Goal: Navigation & Orientation: Find specific page/section

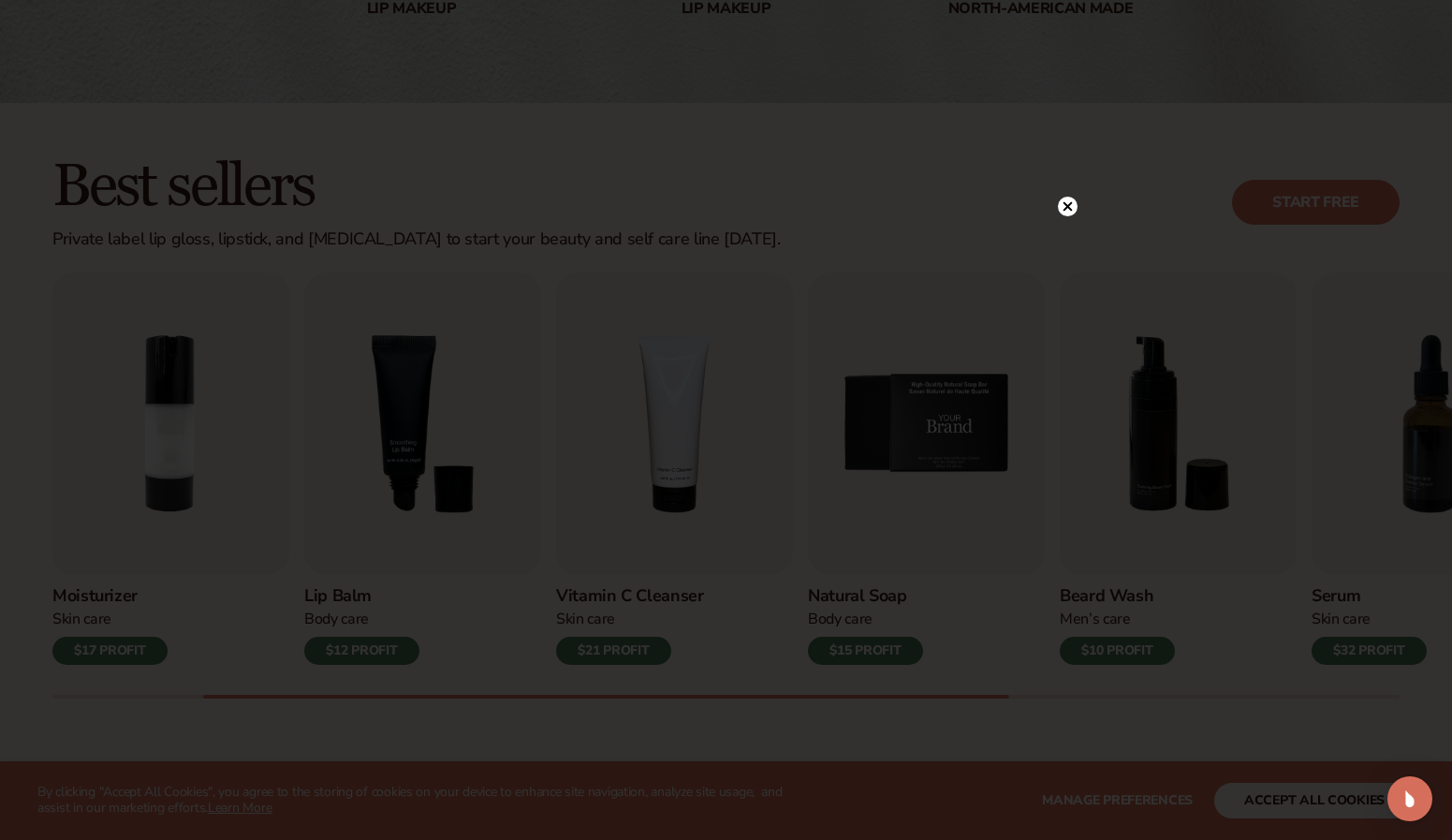
scroll to position [401, 0]
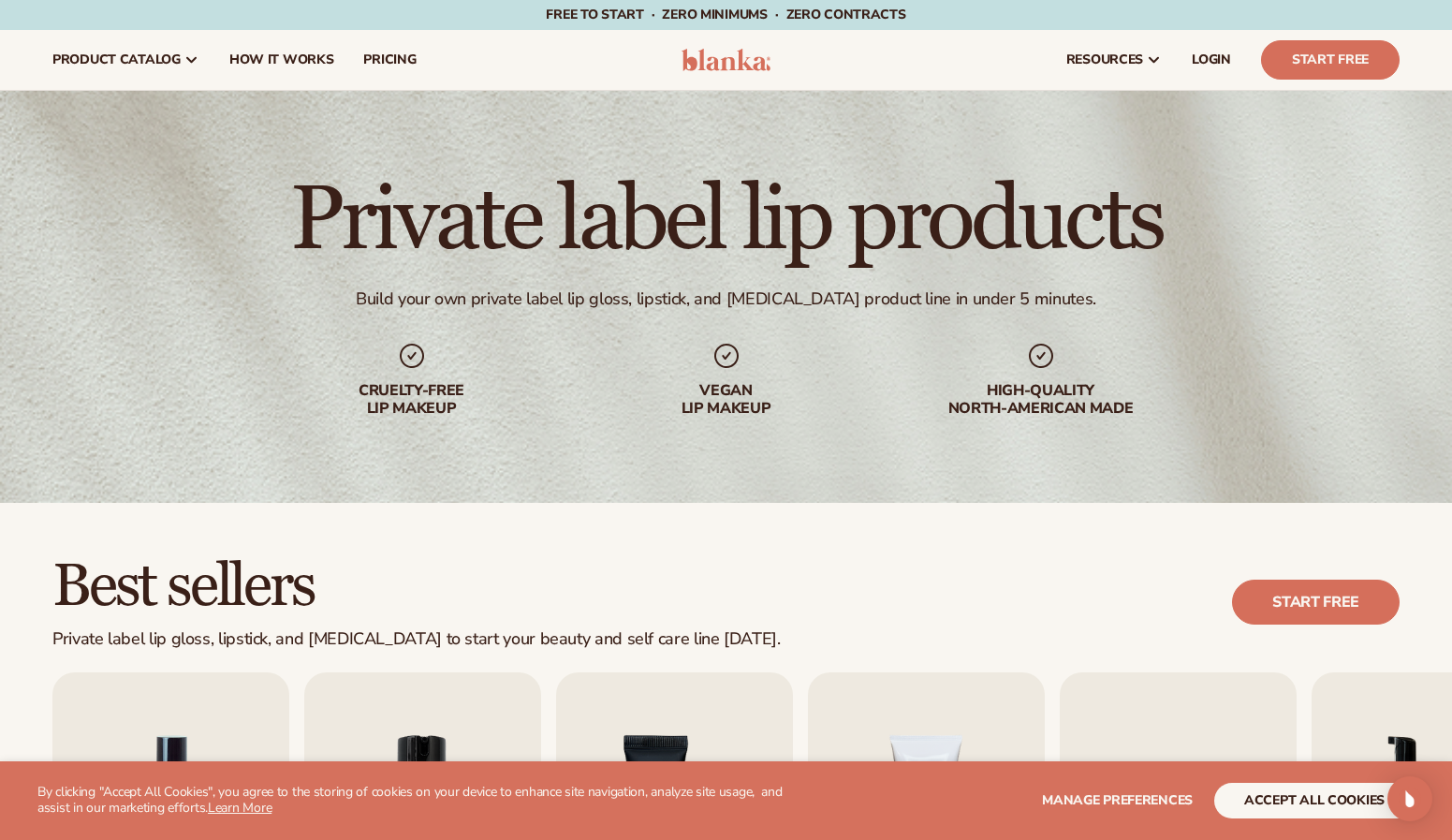
click at [1276, 796] on button "accept all cookies" at bounding box center [1314, 800] width 200 height 35
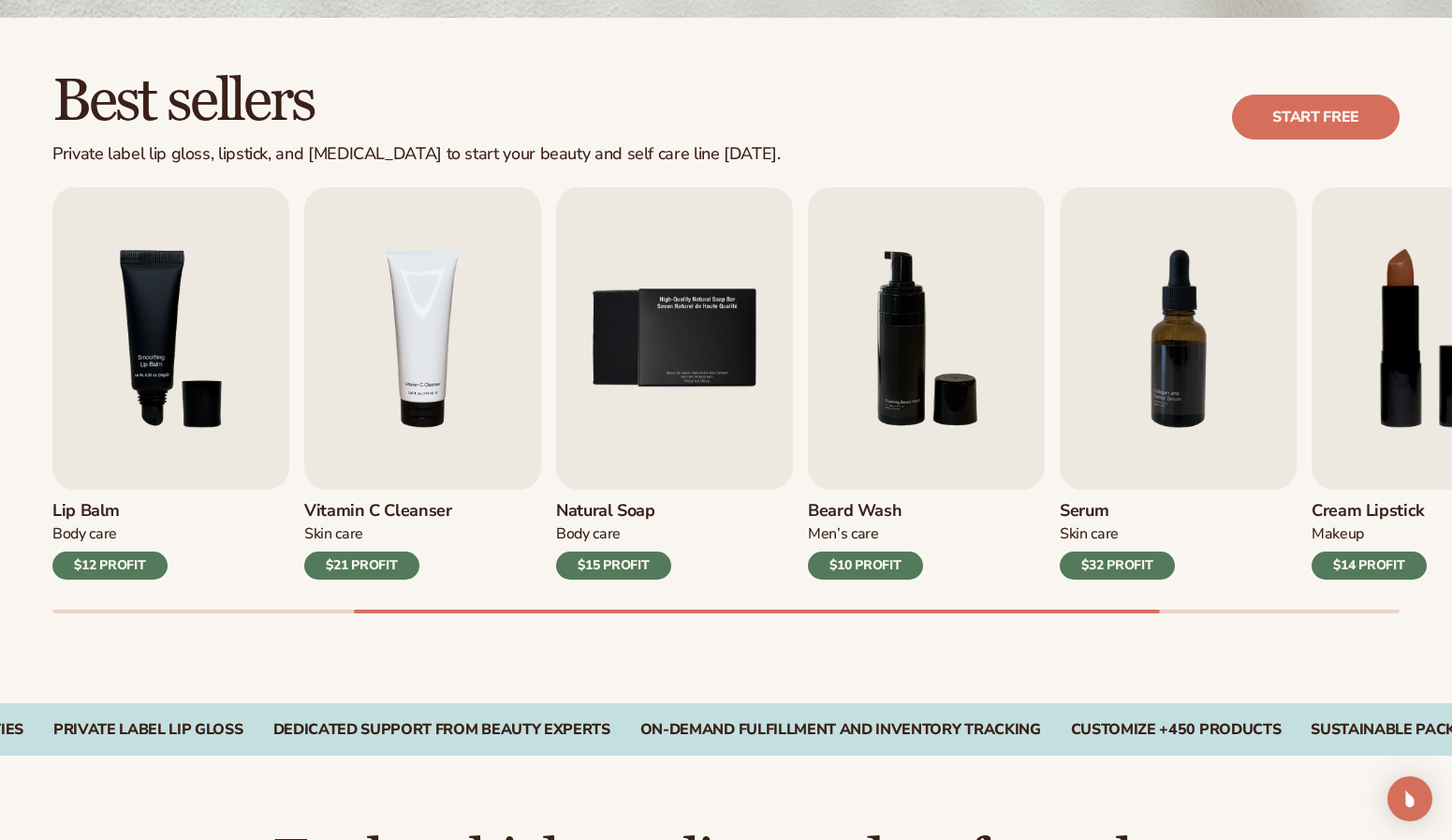
scroll to position [494, 0]
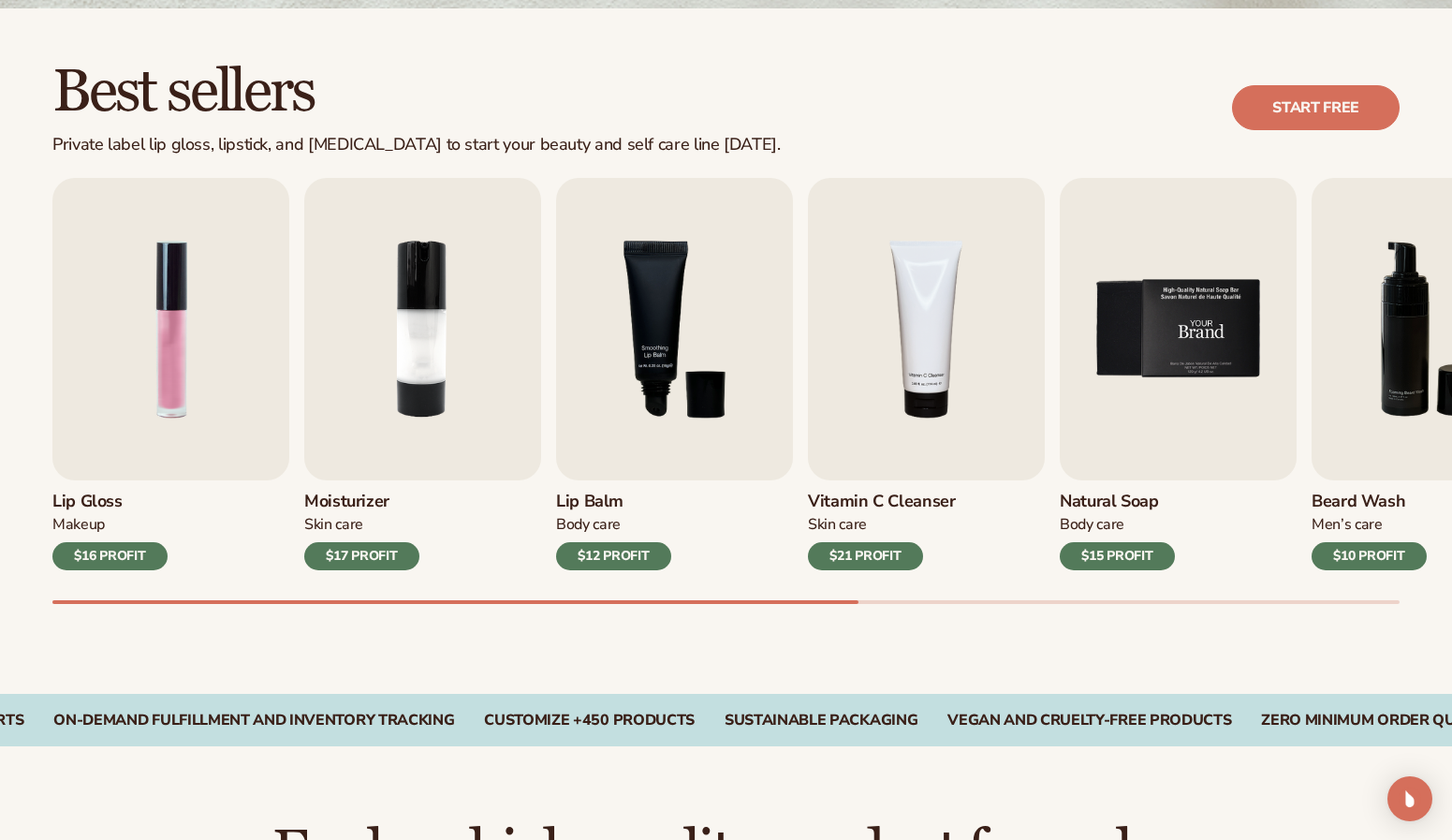
click at [1072, 204] on img "5 / 9" at bounding box center [1177, 329] width 236 height 302
click at [1060, 207] on img "5 / 9" at bounding box center [1177, 329] width 236 height 302
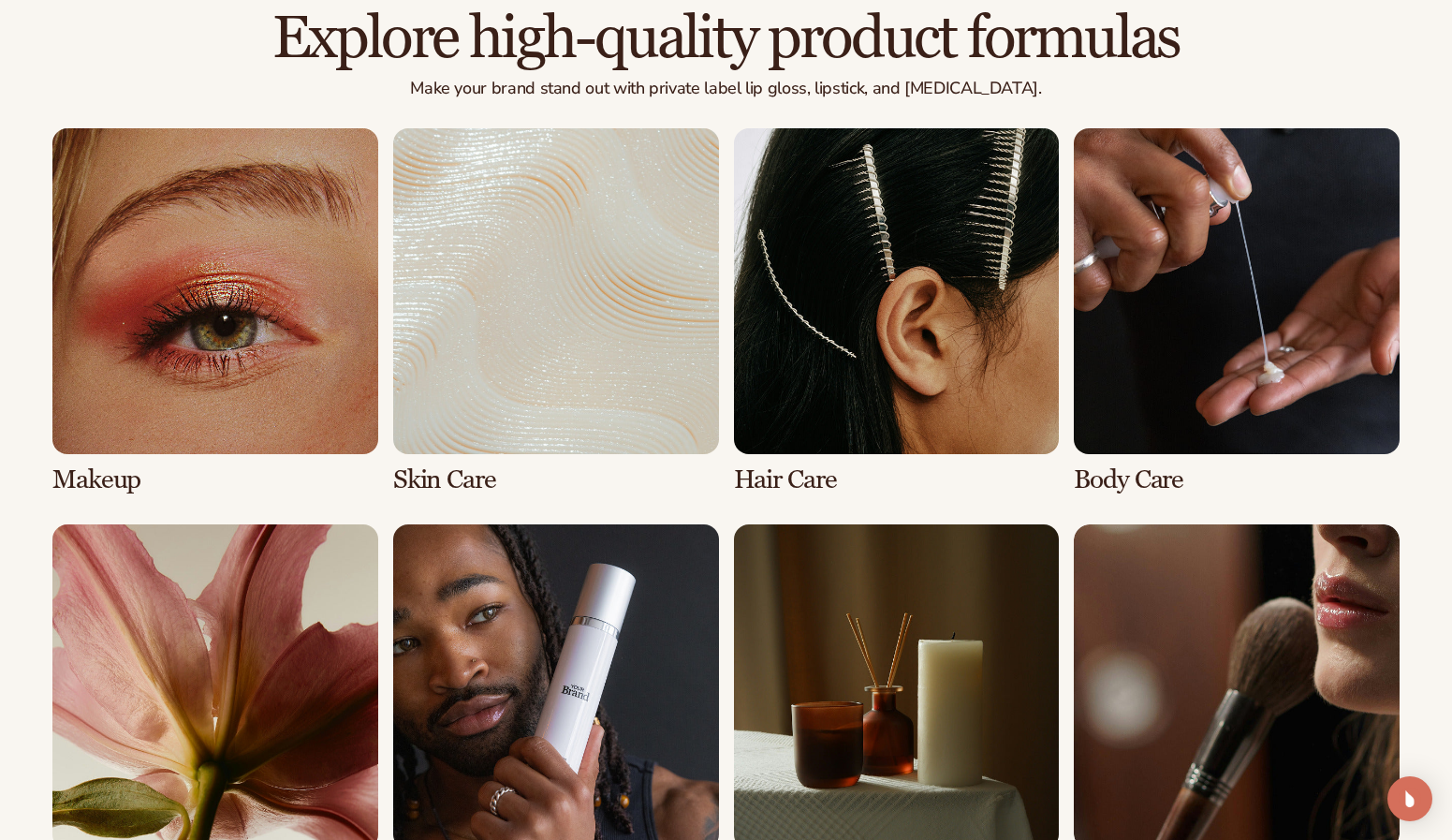
scroll to position [1492, 0]
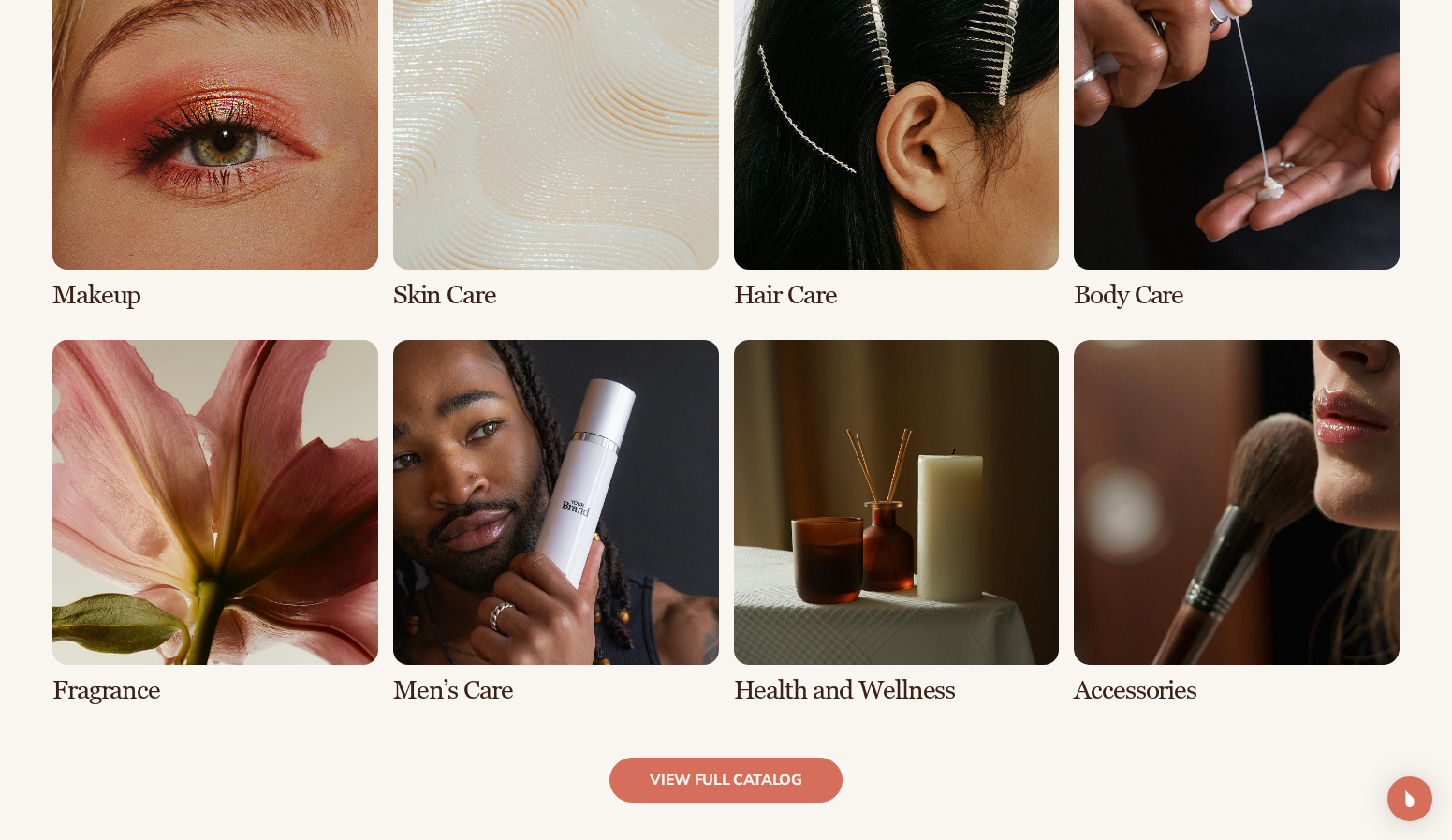
click at [150, 151] on link "1 / 8" at bounding box center [215, 127] width 326 height 366
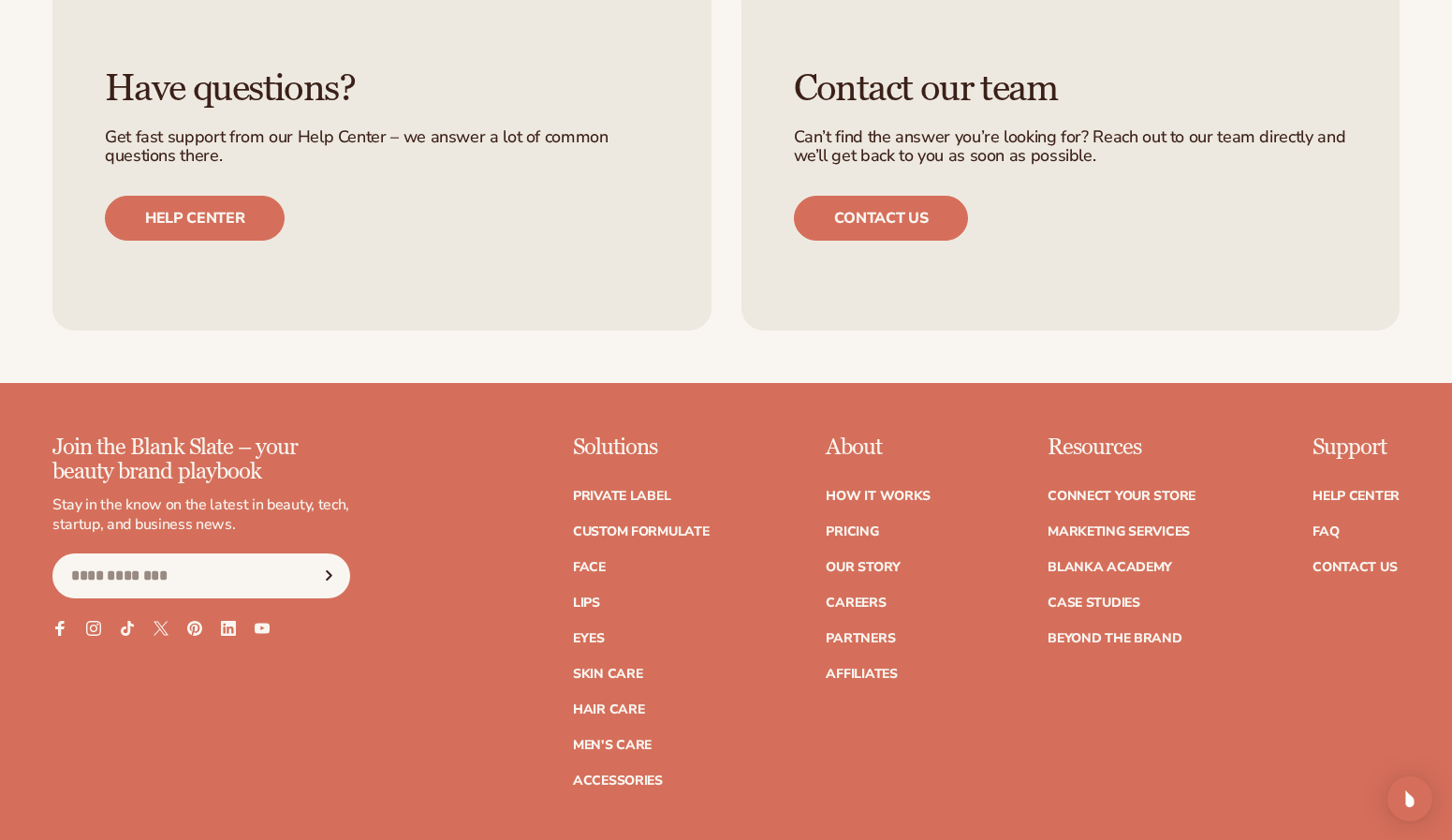
scroll to position [3081, 0]
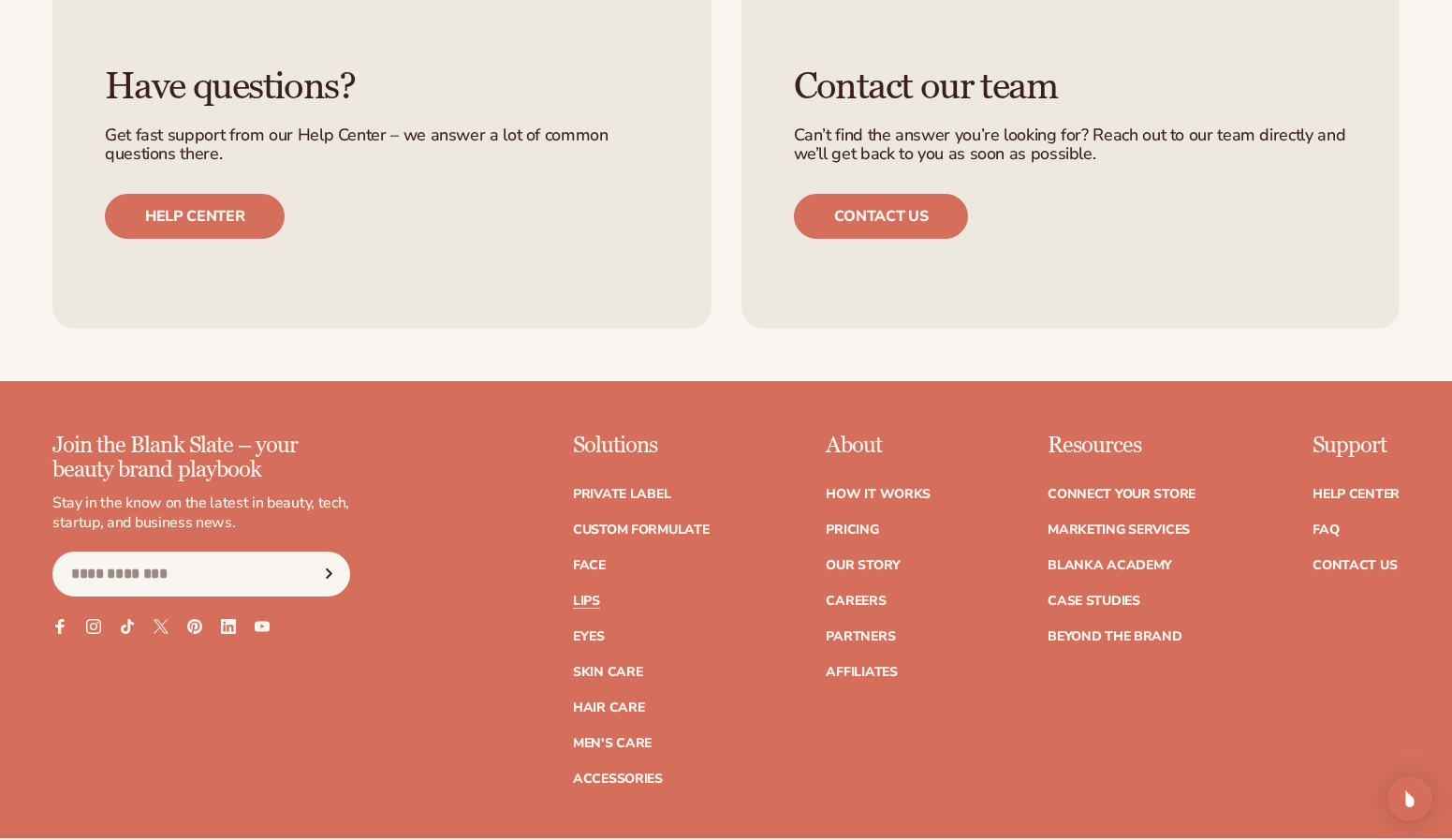
click at [591, 594] on link "Lips" at bounding box center [586, 601] width 27 height 13
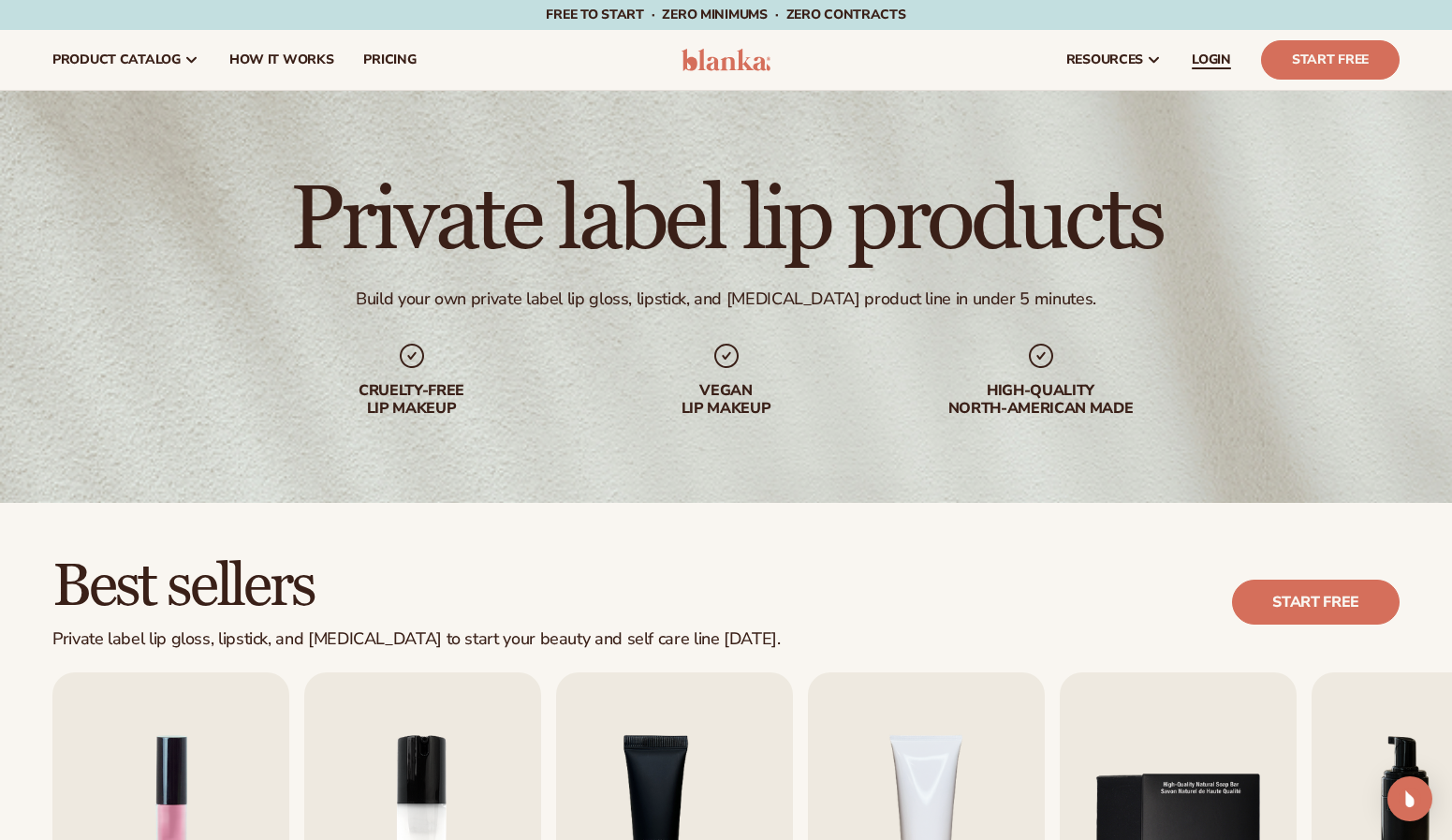
click at [1217, 52] on span "LOGIN" at bounding box center [1211, 60] width 39 height 15
